Goal: Navigation & Orientation: Find specific page/section

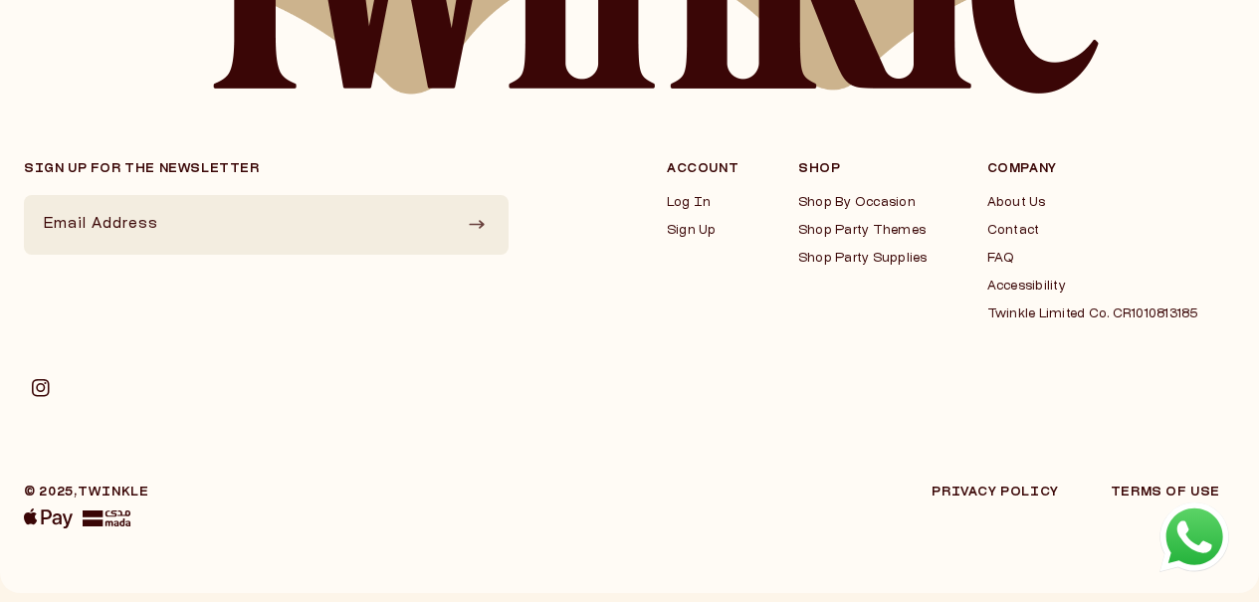
scroll to position [15819, 0]
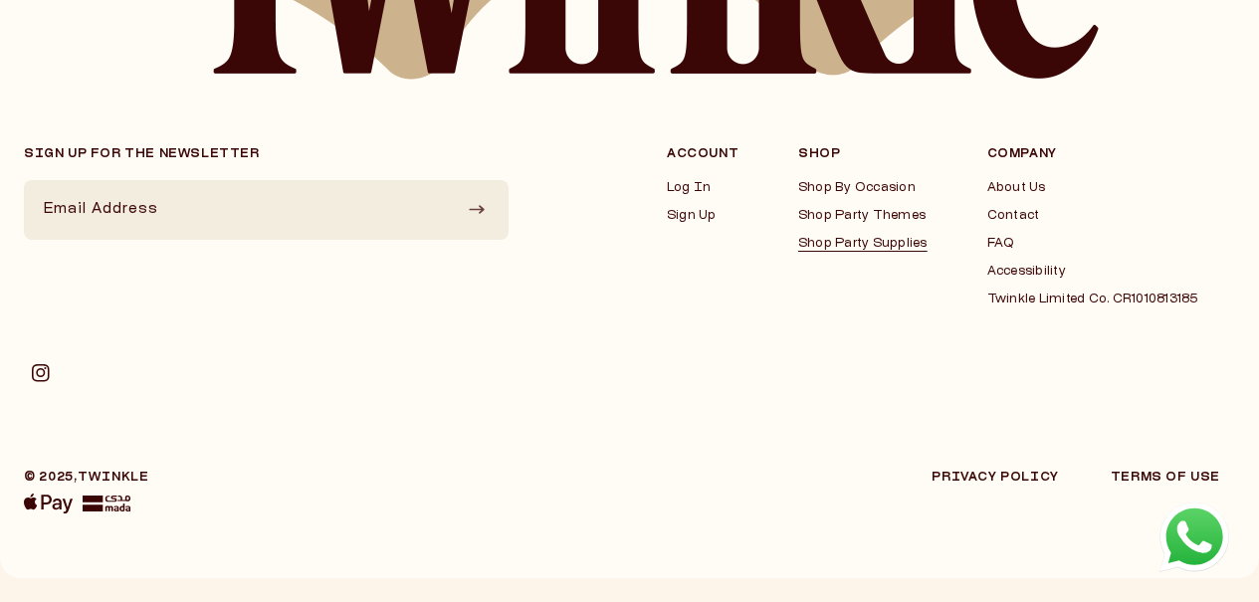
click at [850, 243] on link "Shop Party Supplies" at bounding box center [862, 244] width 129 height 16
click at [1031, 214] on link "Contact" at bounding box center [1092, 216] width 211 height 16
click at [1150, 307] on link "Twinkle Limited Co. CR1010813185" at bounding box center [1092, 300] width 211 height 16
click at [1004, 242] on link "FAQ" at bounding box center [1092, 244] width 211 height 16
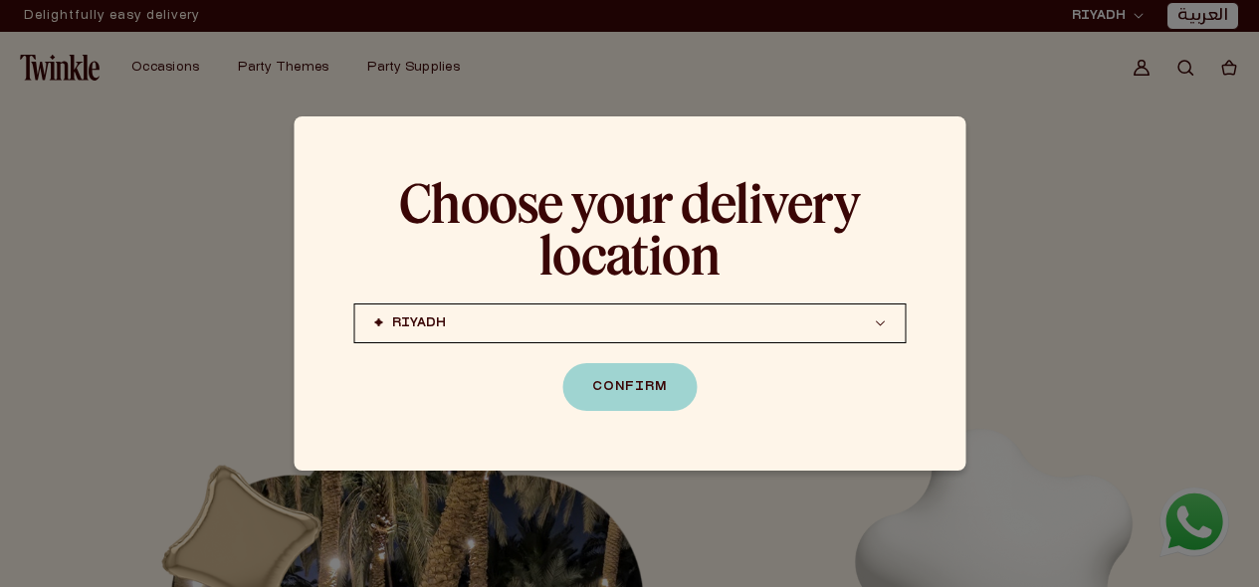
click at [898, 332] on button "RIYADH JEDDAH (coming soon) DOHA (coming soon)" at bounding box center [629, 324] width 552 height 40
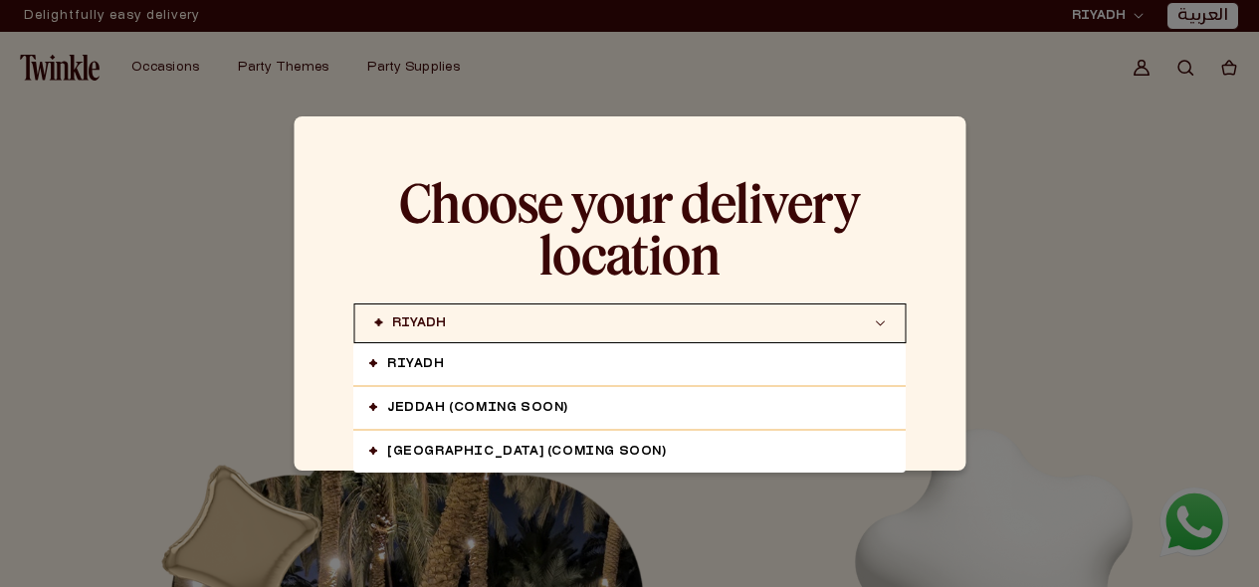
click at [1068, 195] on div at bounding box center [629, 293] width 1259 height 587
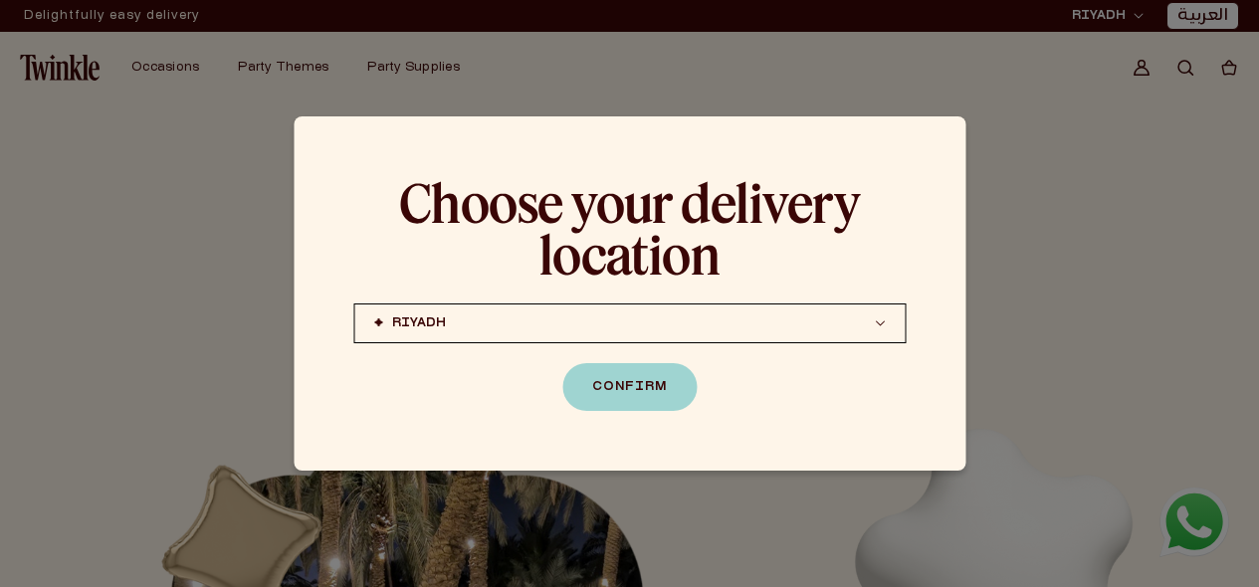
click at [184, 118] on div at bounding box center [629, 293] width 1259 height 587
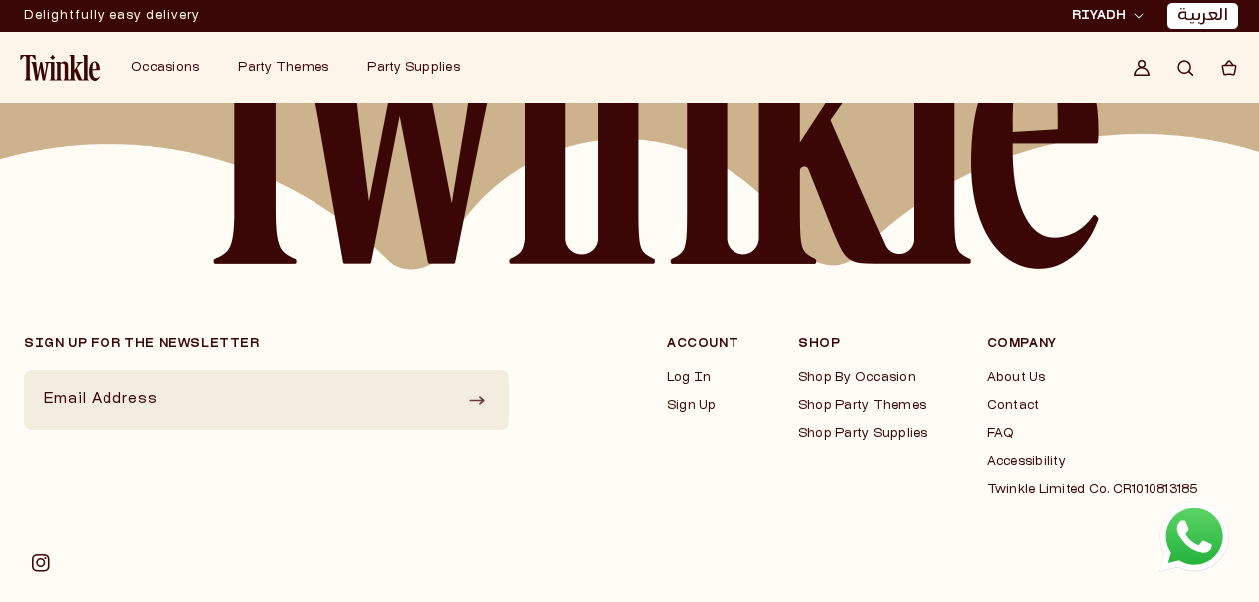
scroll to position [2103, 0]
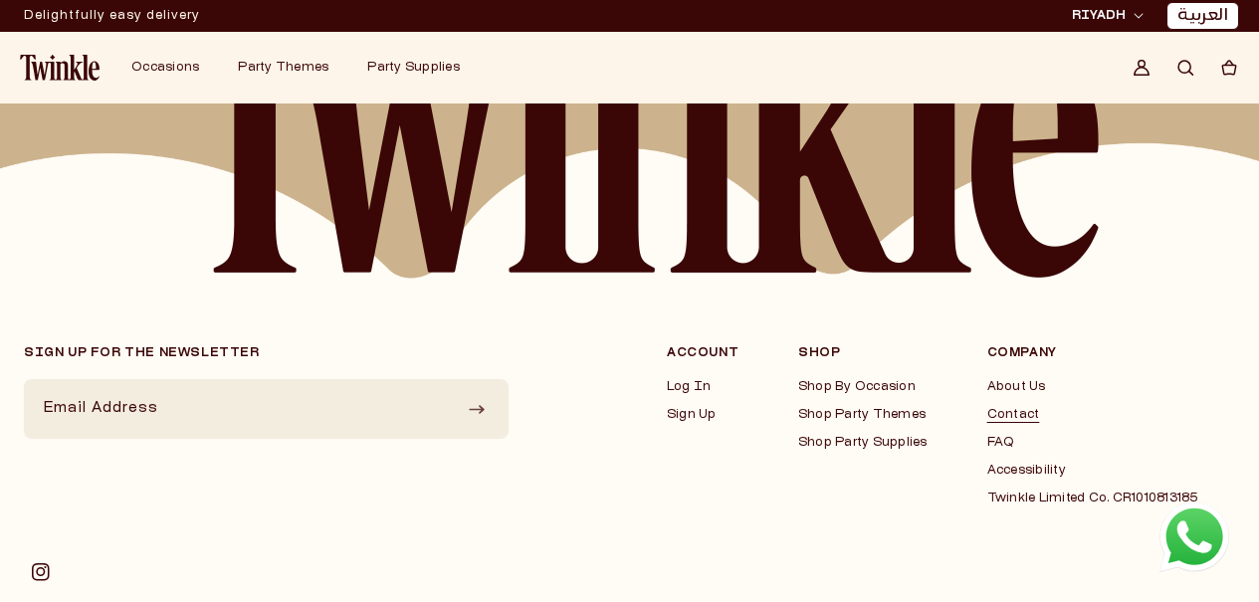
click at [1020, 410] on ul "About Us Contact FAQ Accessibility Twinkle Limited Co. CR1010813185" at bounding box center [1092, 442] width 211 height 127
click at [1020, 410] on link "Contact" at bounding box center [1092, 415] width 211 height 16
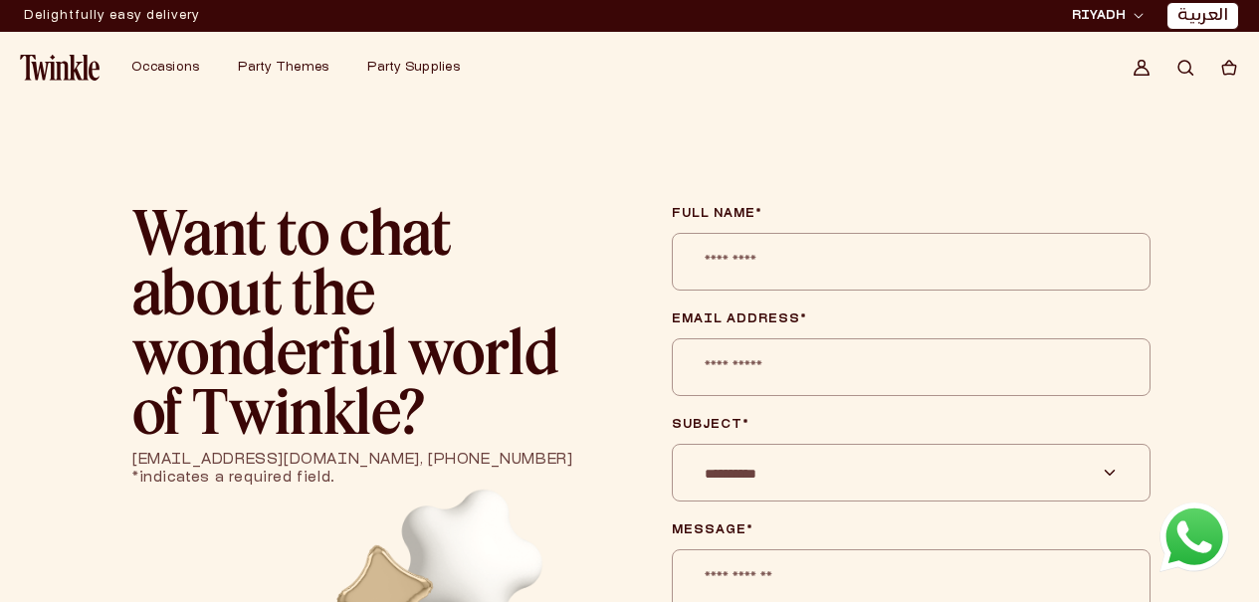
click at [842, 273] on input "Full Name *" at bounding box center [911, 262] width 479 height 58
